Goal: Check status: Check status

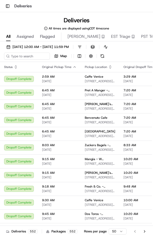
click at [25, 66] on div "Status" at bounding box center [19, 67] width 30 height 4
click at [20, 58] on input at bounding box center [34, 56] width 61 height 7
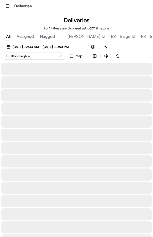
type input "Bloomington"
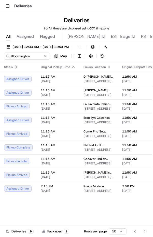
click at [149, 125] on span "[DATE]" at bounding box center [140, 122] width 36 height 4
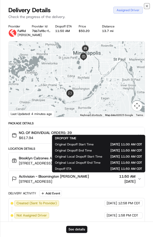
click at [147, 6] on icon "button" at bounding box center [147, 6] width 2 height 2
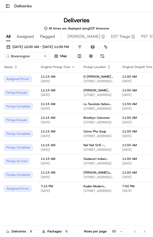
click at [104, 56] on button at bounding box center [102, 56] width 7 height 7
click at [89, 193] on span "[STREET_ADDRESS]" at bounding box center [98, 191] width 30 height 4
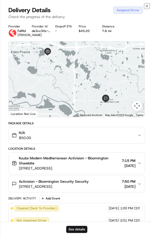
click at [145, 5] on icon "button" at bounding box center [147, 6] width 4 height 4
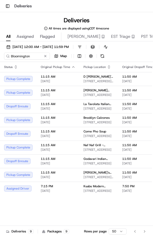
click at [104, 57] on button at bounding box center [102, 56] width 7 height 7
click at [102, 111] on span "[STREET_ADDRESS]" at bounding box center [98, 109] width 30 height 4
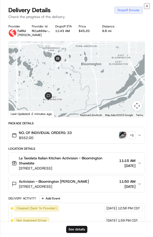
click at [146, 6] on icon "button" at bounding box center [147, 6] width 2 height 2
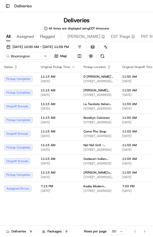
click at [83, 106] on span "La Tavolata Italian Kitchen" at bounding box center [98, 104] width 30 height 4
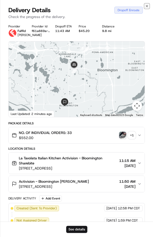
click at [146, 6] on icon "button" at bounding box center [147, 6] width 2 height 2
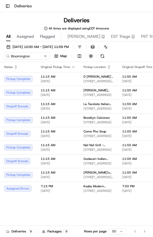
click at [102, 141] on td "Come Pho Soup [STREET_ADDRESS]" at bounding box center [98, 134] width 39 height 14
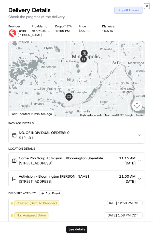
click at [146, 6] on icon "button" at bounding box center [147, 6] width 4 height 4
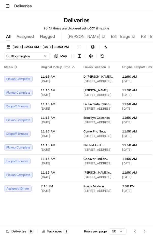
click at [57, 175] on span "11:15 AM" at bounding box center [58, 173] width 35 height 4
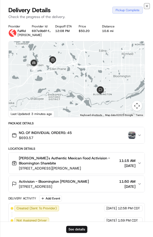
click at [147, 6] on icon "button" at bounding box center [147, 6] width 4 height 4
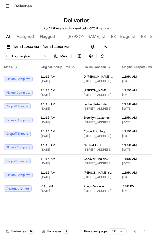
click at [63, 166] on span "[DATE]" at bounding box center [58, 164] width 35 height 4
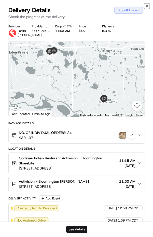
click at [146, 6] on icon "button" at bounding box center [147, 6] width 2 height 2
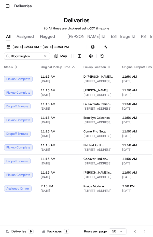
click at [73, 138] on span "[DATE]" at bounding box center [58, 136] width 35 height 4
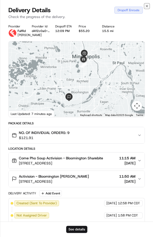
click at [146, 7] on icon "button" at bounding box center [147, 6] width 4 height 4
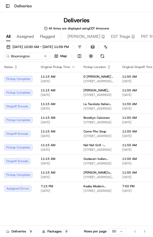
click at [65, 111] on span "[DATE]" at bounding box center [58, 109] width 35 height 4
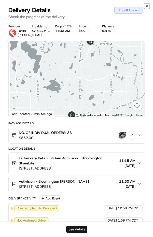
click at [146, 7] on icon "button" at bounding box center [147, 6] width 4 height 4
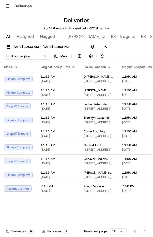
click at [106, 80] on span "[STREET_ADDRESS][US_STATE]" at bounding box center [98, 81] width 30 height 4
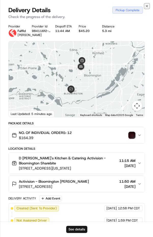
click at [146, 7] on icon "button" at bounding box center [147, 6] width 4 height 4
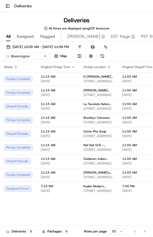
click at [103, 57] on button at bounding box center [102, 56] width 7 height 7
click at [70, 111] on span "[DATE]" at bounding box center [58, 109] width 35 height 4
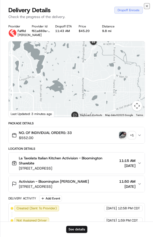
click at [146, 6] on icon "button" at bounding box center [147, 6] width 2 height 2
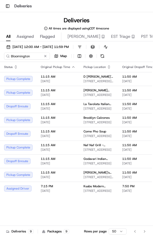
click at [73, 152] on span "[DATE]" at bounding box center [58, 150] width 35 height 4
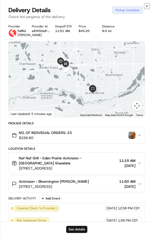
click at [147, 6] on icon "button" at bounding box center [147, 6] width 2 height 2
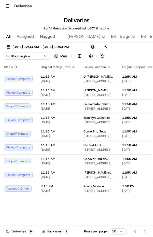
click at [66, 111] on span "[DATE]" at bounding box center [58, 109] width 35 height 4
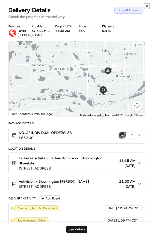
click at [146, 6] on icon "button" at bounding box center [147, 6] width 2 height 2
